Goal: Task Accomplishment & Management: Use online tool/utility

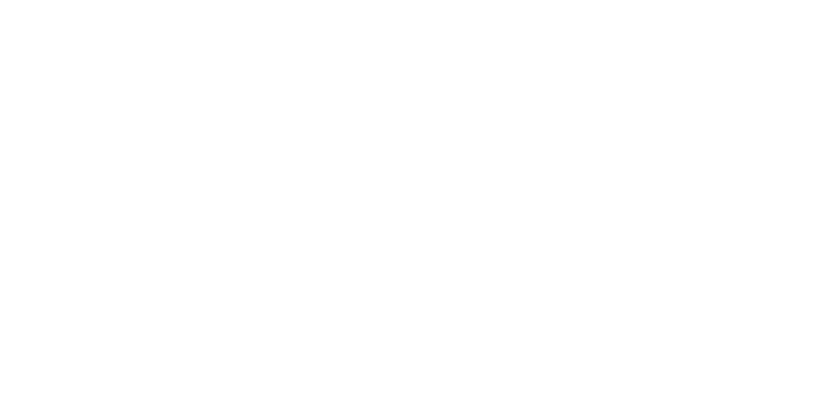
scroll to position [1456, 0]
click at [692, 72] on button "Close" at bounding box center [668, 71] width 47 height 21
click at [692, 71] on button "Close" at bounding box center [668, 71] width 47 height 21
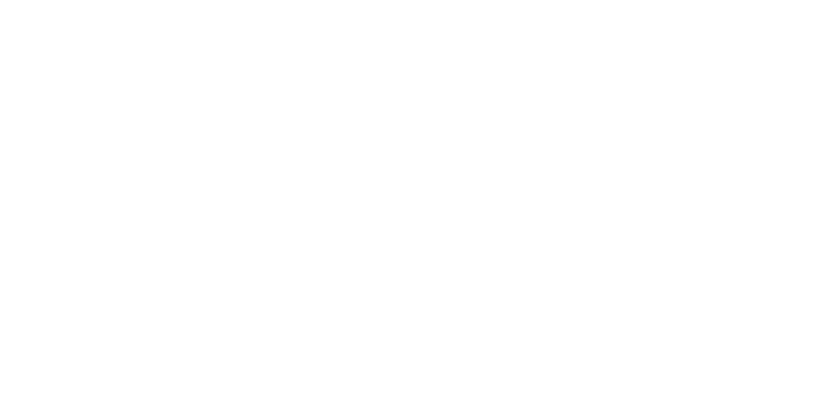
click at [692, 69] on button "Close" at bounding box center [668, 71] width 47 height 21
click at [141, 144] on div "Checklists 0/0" at bounding box center [112, 146] width 57 height 12
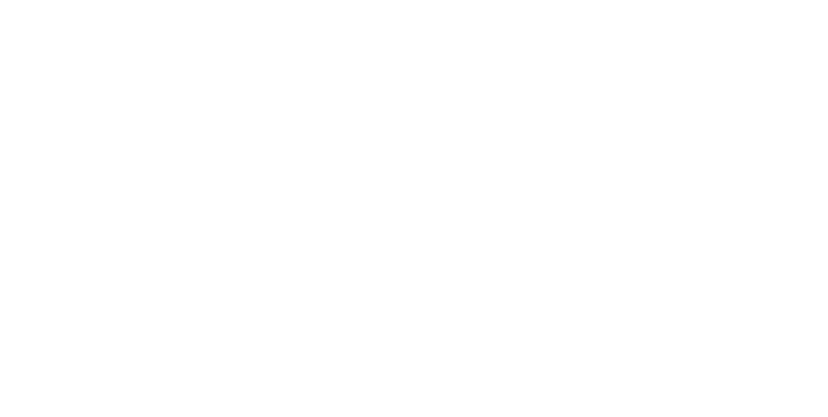
type textarea "x"
click at [120, 172] on div "Tracking" at bounding box center [102, 178] width 36 height 12
click at [409, 207] on button "Clock Off" at bounding box center [373, 205] width 71 height 21
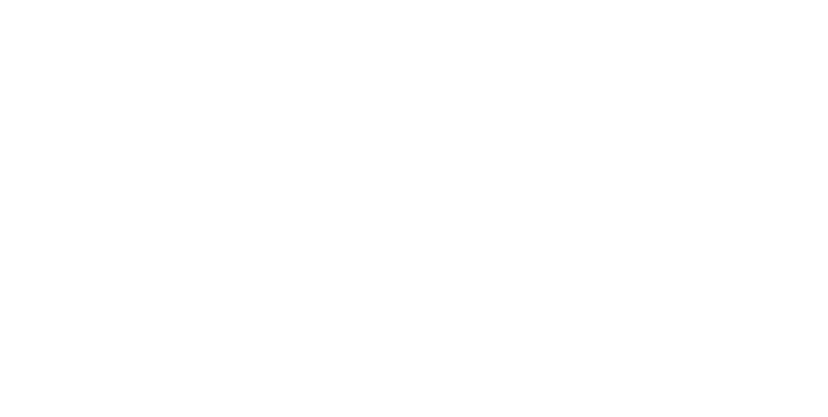
click at [504, 321] on icon "button" at bounding box center [501, 321] width 6 height 7
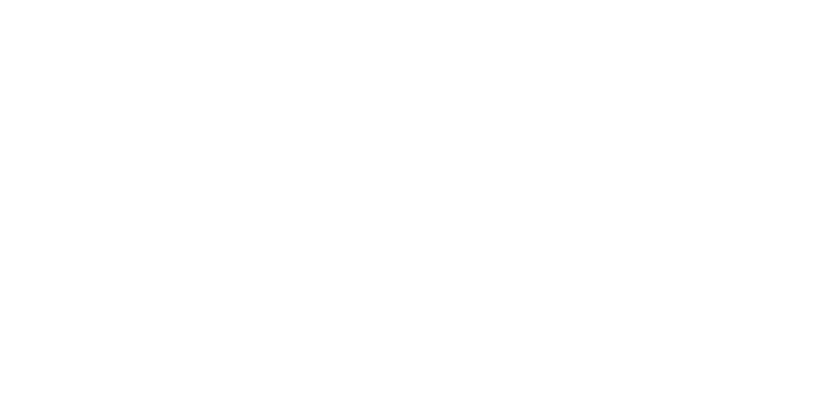
click at [409, 201] on button "Clock On" at bounding box center [373, 205] width 71 height 21
